Goal: Transaction & Acquisition: Purchase product/service

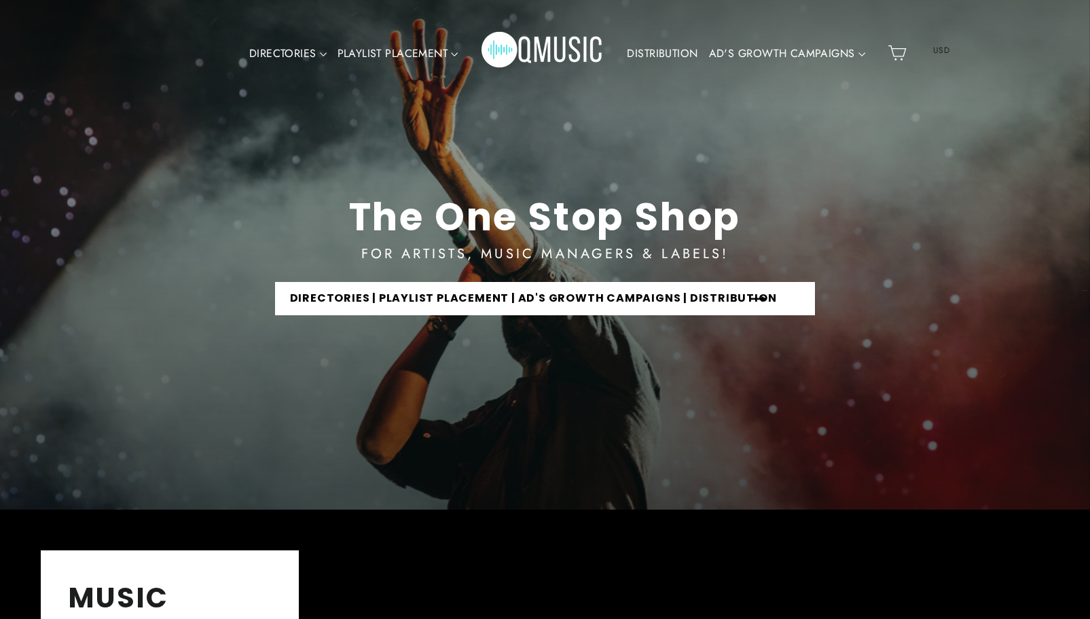
click at [714, 295] on link "DIRECTORIES | PLAYLIST PLACEMENT | AD'S GROWTH CAMPAIGNS | DISTRIBUTION" at bounding box center [545, 298] width 541 height 33
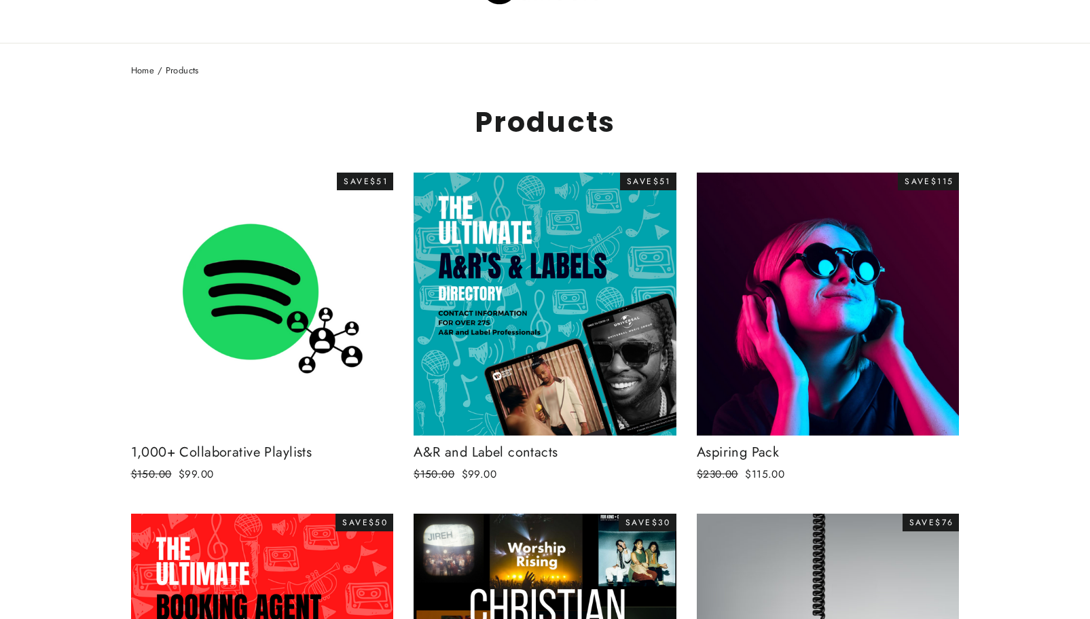
scroll to position [86, 0]
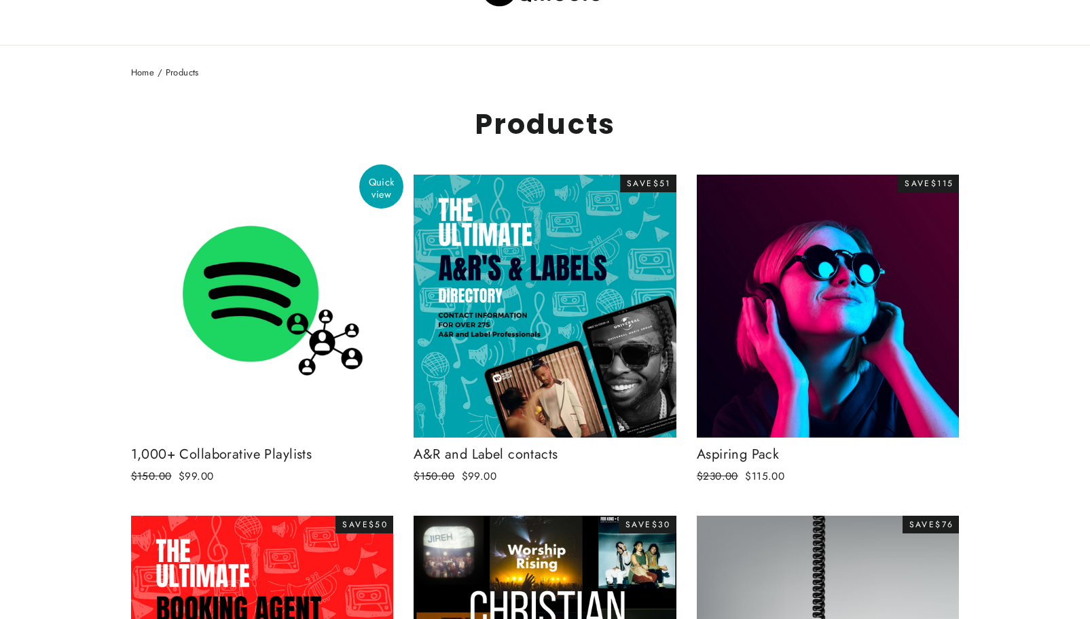
click at [211, 461] on div "1,000+ Collaborative Playlists" at bounding box center [262, 454] width 263 height 20
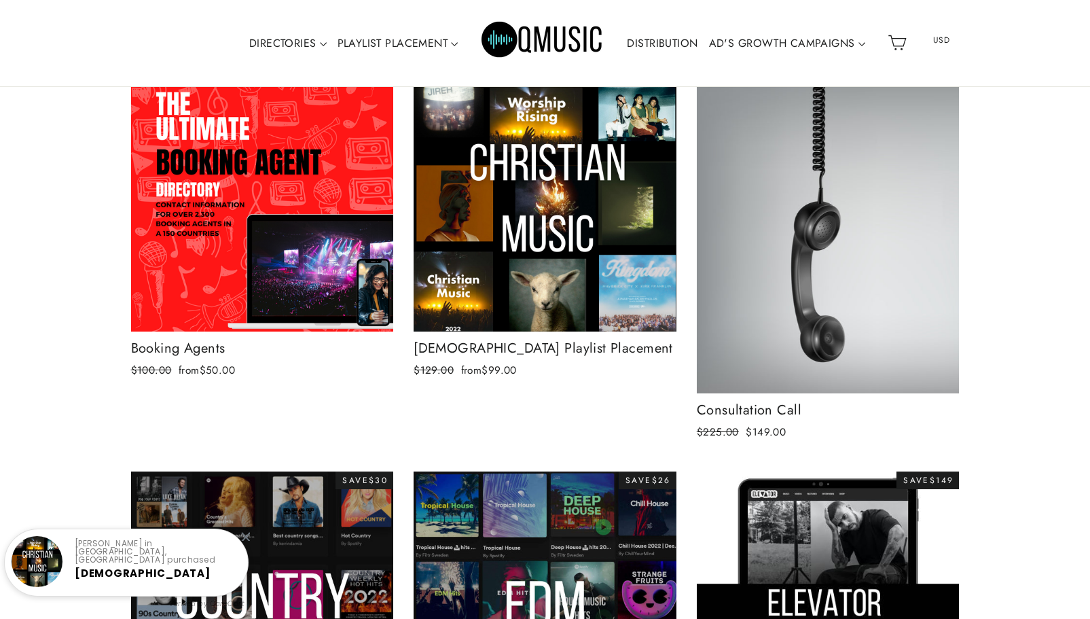
scroll to position [532, 0]
click at [566, 206] on img at bounding box center [545, 200] width 263 height 263
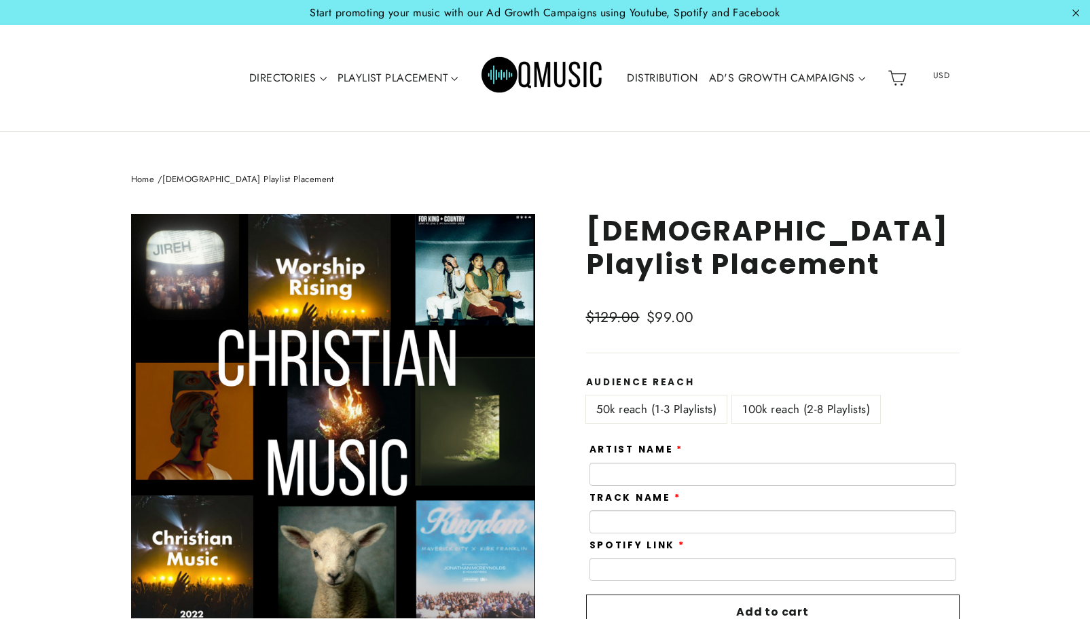
click at [803, 386] on label "Audience Reach" at bounding box center [773, 382] width 374 height 11
click at [796, 399] on label "100k reach (2-8 Playlists)" at bounding box center [806, 409] width 148 height 28
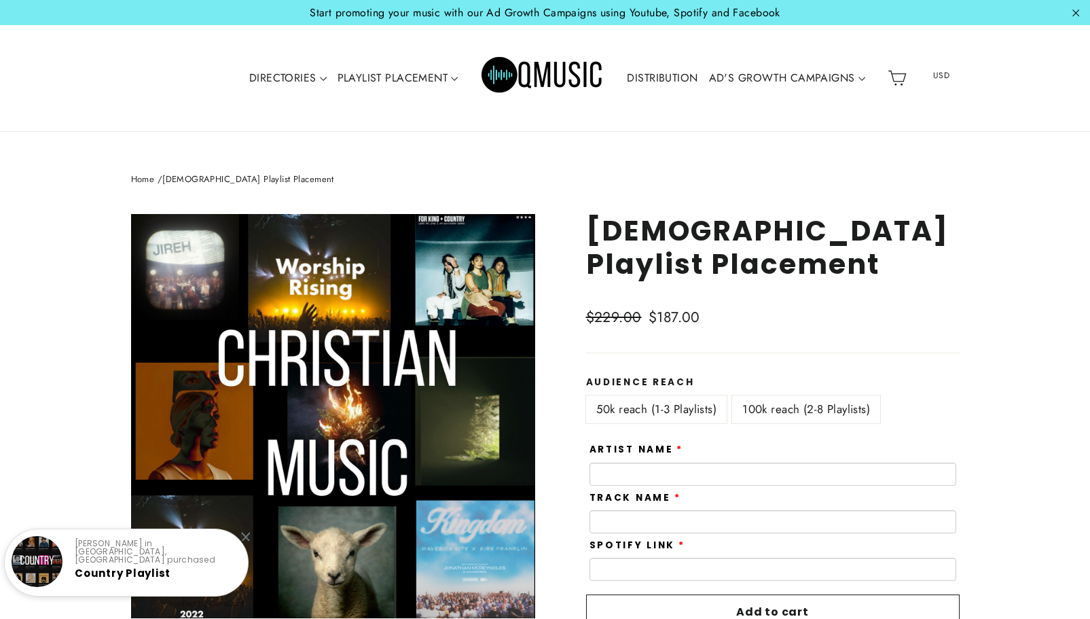
click at [663, 396] on label "50k reach (1-3 Playlists)" at bounding box center [656, 409] width 141 height 28
